Goal: Task Accomplishment & Management: Manage account settings

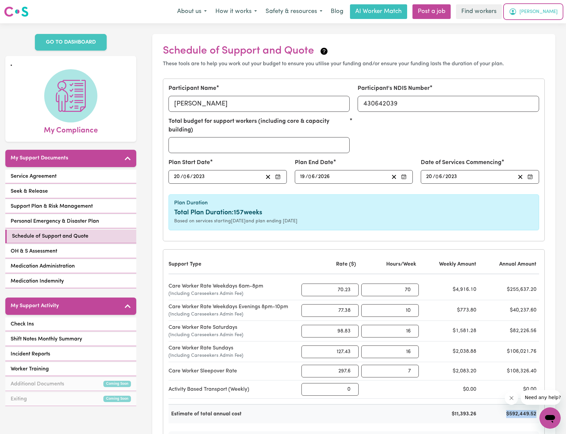
click at [555, 7] on button "[PERSON_NAME]" at bounding box center [534, 12] width 58 height 14
click at [535, 31] on link "My Dashboard" at bounding box center [536, 26] width 53 height 13
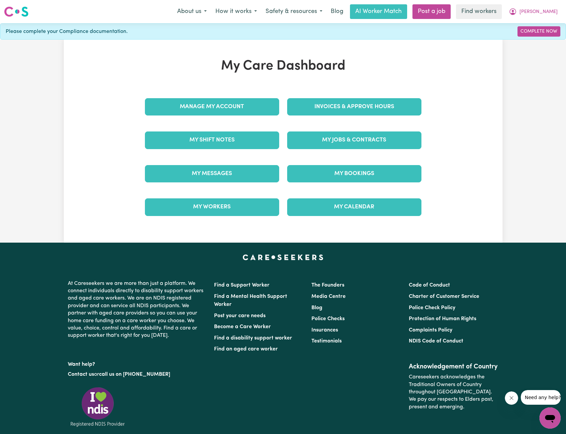
click at [547, 13] on span "[PERSON_NAME]" at bounding box center [539, 11] width 38 height 7
click at [533, 35] on link "Logout" at bounding box center [536, 38] width 53 height 13
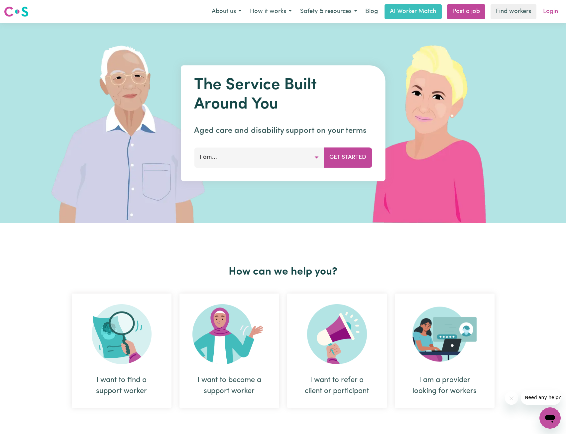
click at [547, 14] on link "Login" at bounding box center [551, 11] width 23 height 15
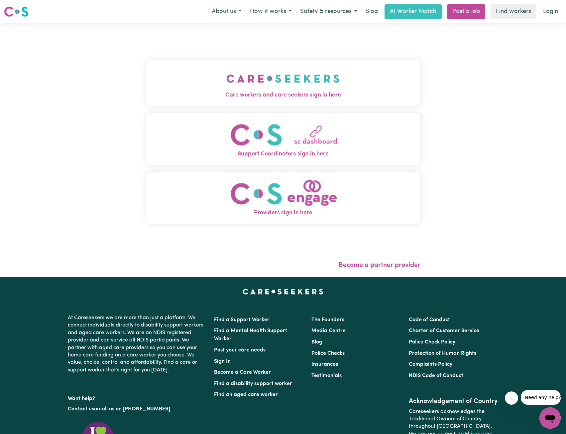
click at [234, 80] on img "Care workers and care seekers sign in here" at bounding box center [283, 78] width 113 height 25
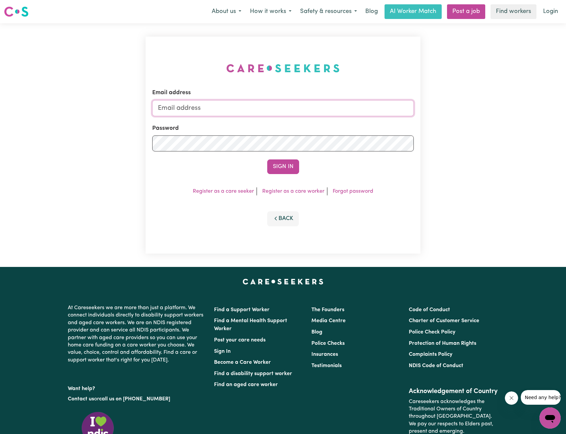
click at [274, 112] on input "Email address" at bounding box center [283, 108] width 262 height 16
drag, startPoint x: 194, startPoint y: 106, endPoint x: 287, endPoint y: 112, distance: 94.0
click at [287, 112] on input "[EMAIL_ADDRESS][PERSON_NAME][DOMAIN_NAME]" at bounding box center [283, 108] width 262 height 16
type input "[EMAIL_ADDRESS][DOMAIN_NAME]"
click at [286, 161] on button "Sign In" at bounding box center [283, 166] width 32 height 15
